Goal: Task Accomplishment & Management: Manage account settings

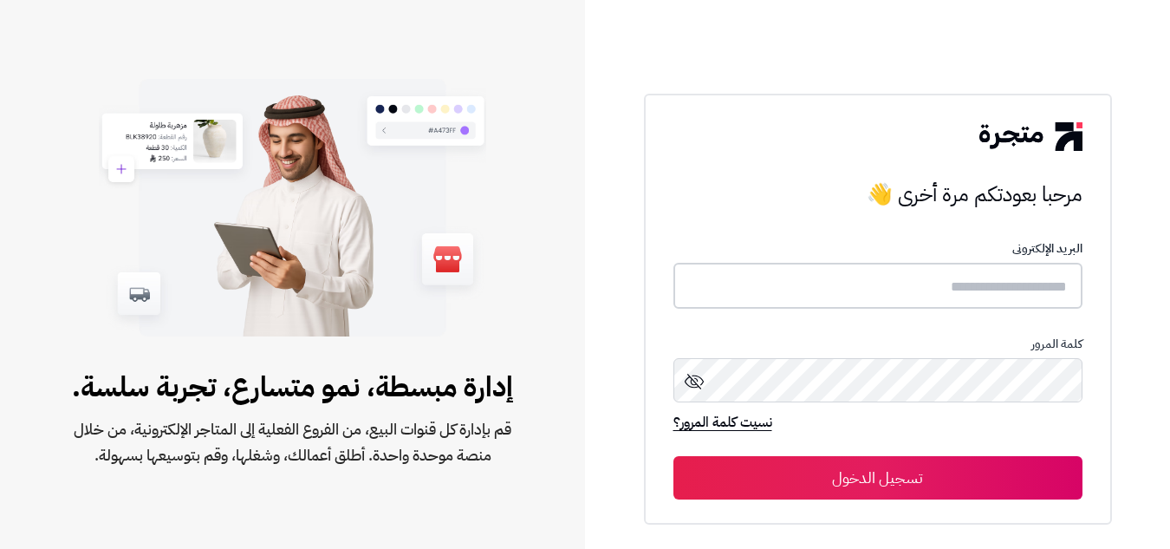
click at [881, 283] on input "text" at bounding box center [878, 286] width 409 height 46
type input "**********"
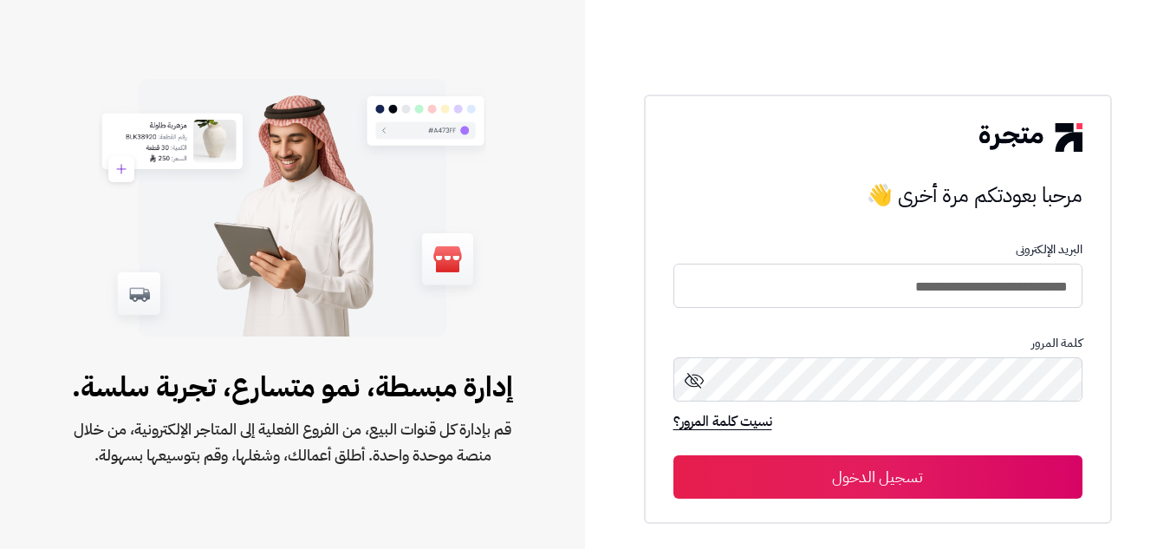
click at [872, 480] on button "تسجيل الدخول" at bounding box center [878, 476] width 409 height 43
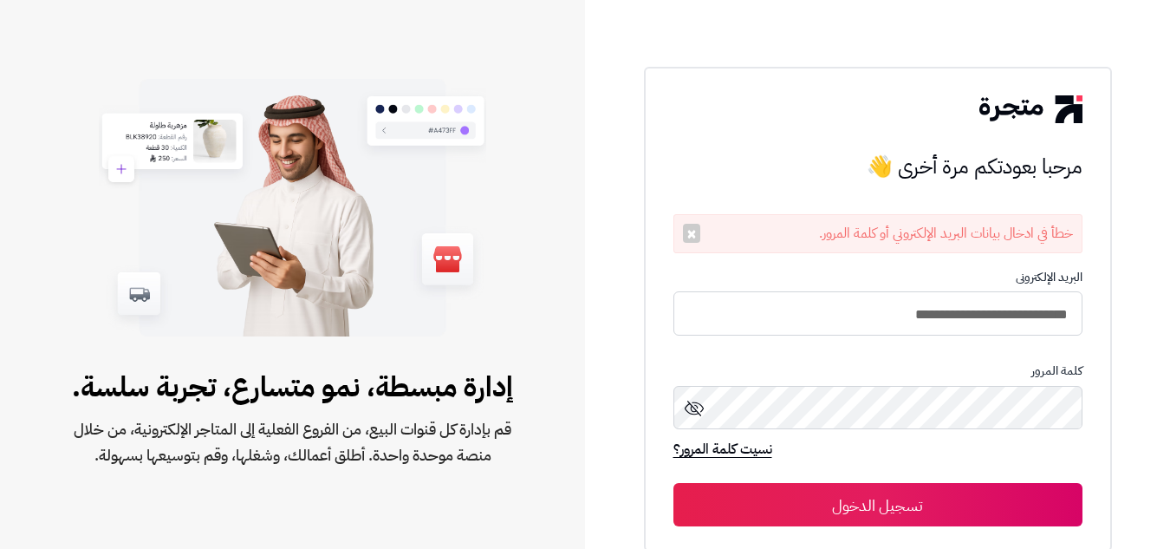
click at [699, 408] on icon at bounding box center [694, 408] width 21 height 21
